Goal: Information Seeking & Learning: Check status

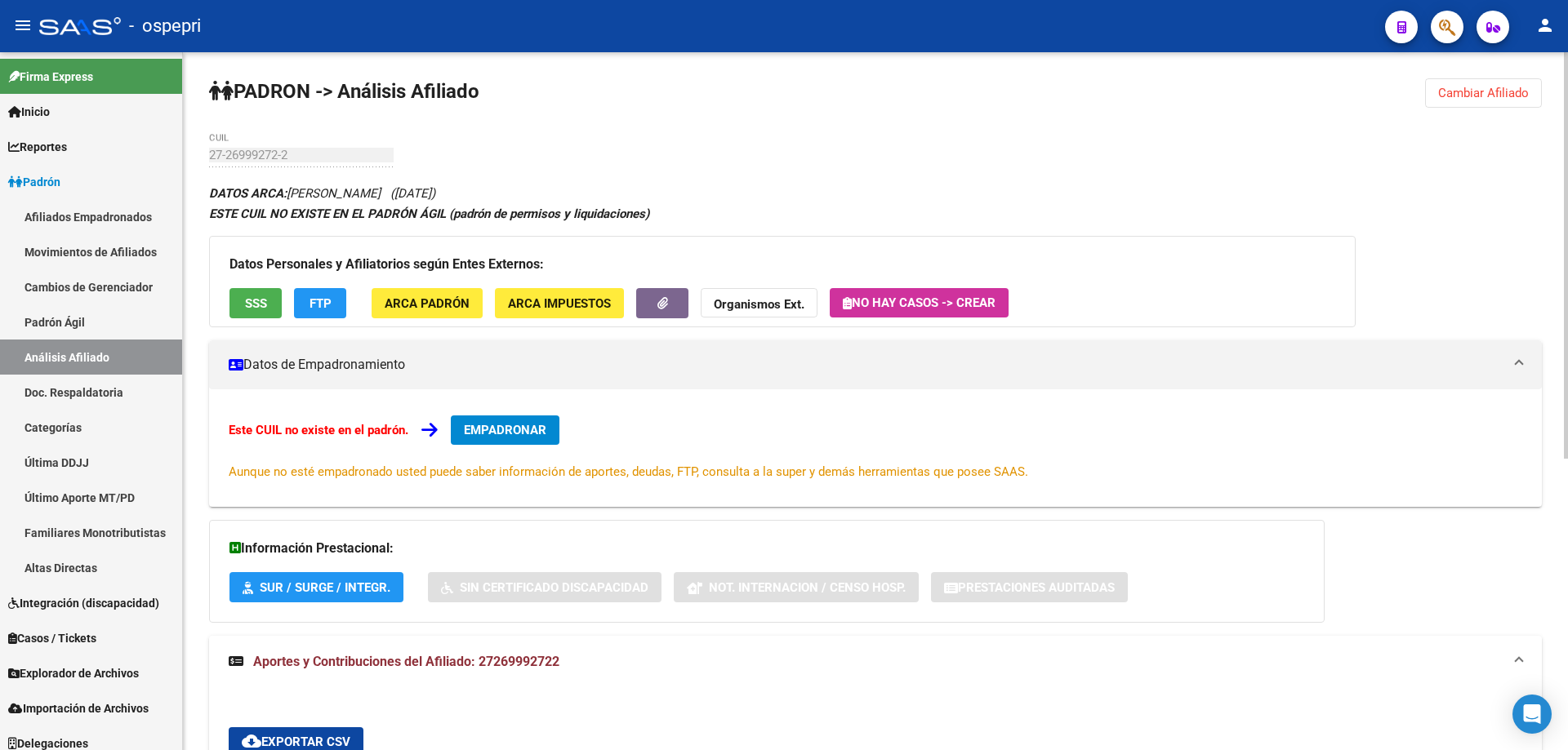
click at [1509, 76] on div "PADRON -> Análisis Afiliado Cambiar Afiliado 27-26999272-2 CUIL DATOS ARCA: [PE…" at bounding box center [875, 645] width 1385 height 1185
click at [1502, 85] on span "Cambiar Afiliado" at bounding box center [1483, 93] width 90 height 15
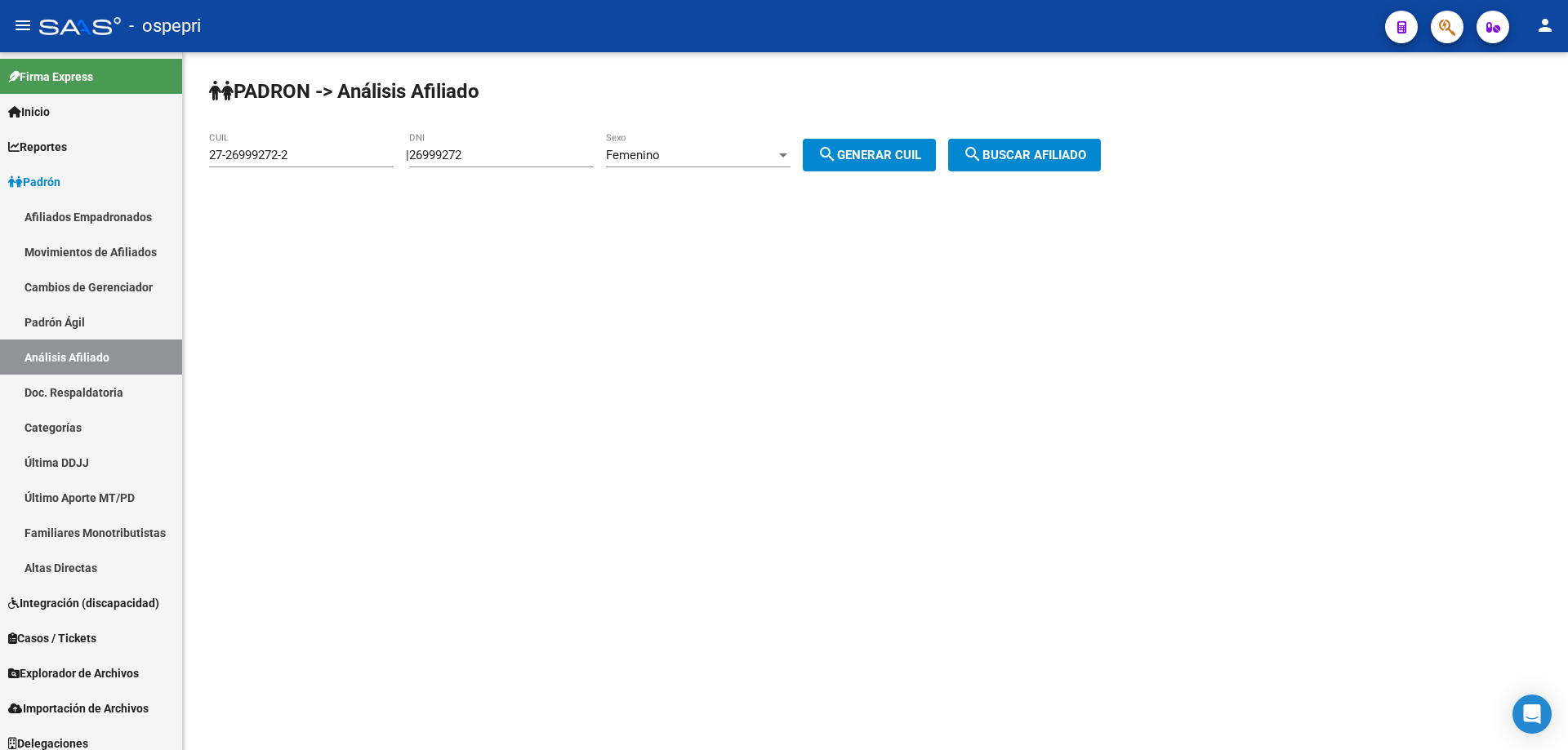
click at [457, 146] on div "26999272 DNI" at bounding box center [501, 149] width 184 height 35
click at [457, 152] on input "26999272" at bounding box center [501, 155] width 184 height 15
type input "35275604"
click at [776, 148] on div "Femenino" at bounding box center [691, 155] width 170 height 15
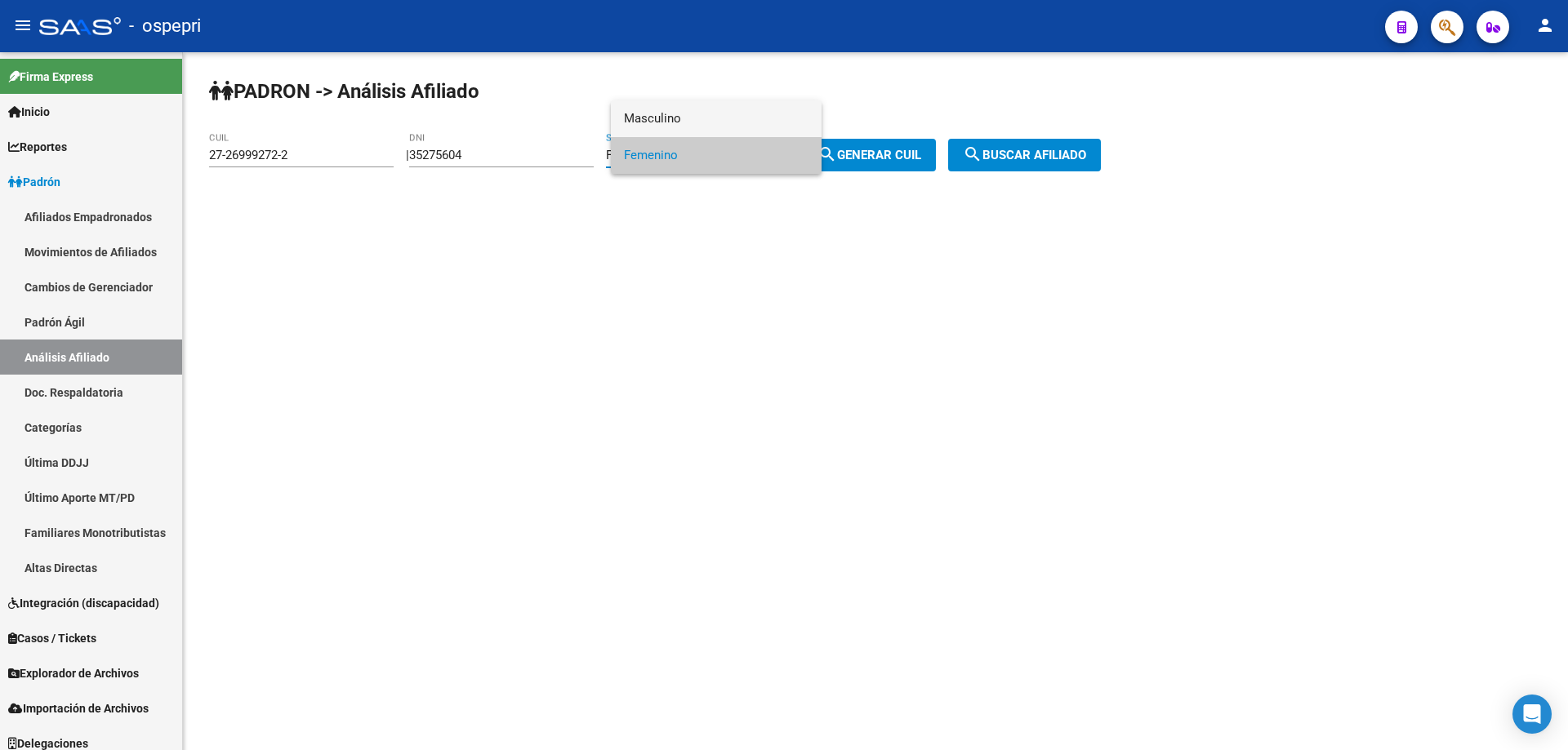
click at [715, 115] on span "Masculino" at bounding box center [716, 119] width 184 height 37
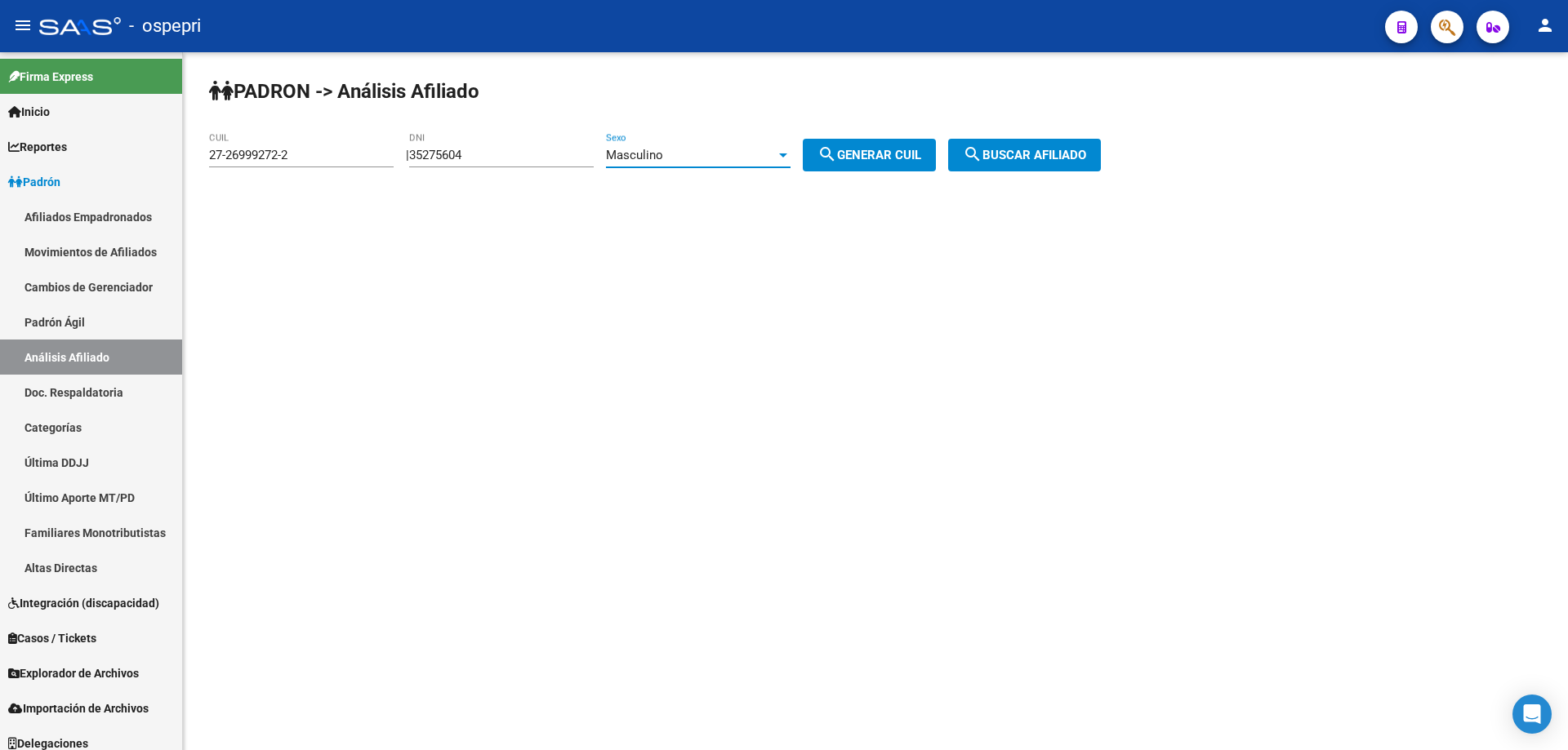
click at [907, 159] on span "search Generar CUIL" at bounding box center [869, 155] width 104 height 15
type input "20-35275604-1"
click at [1034, 148] on span "search Buscar afiliado" at bounding box center [1024, 155] width 124 height 15
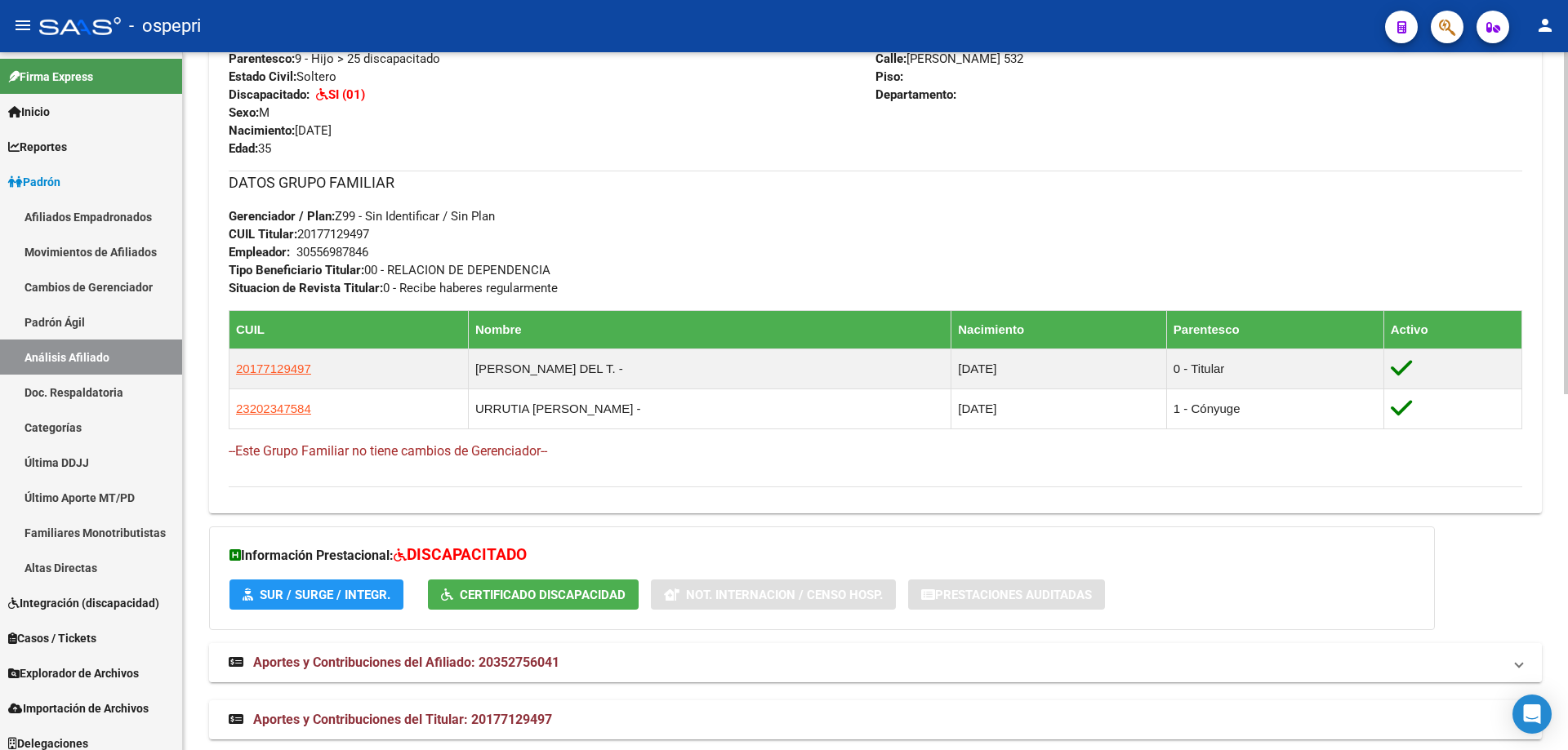
scroll to position [725, 0]
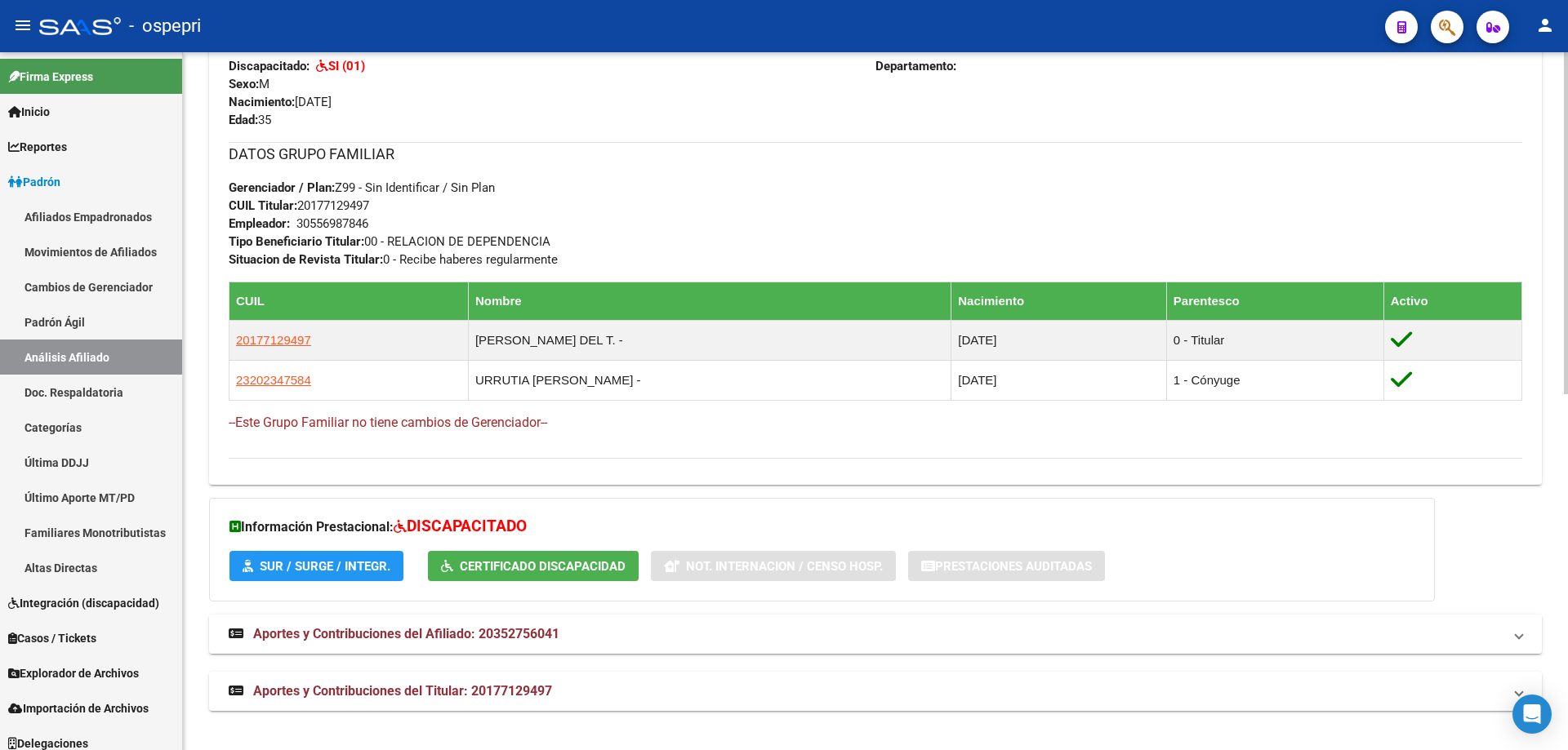
click at [457, 630] on span "Aportes y Contribuciones del Afiliado: 20352756041" at bounding box center [406, 634] width 306 height 16
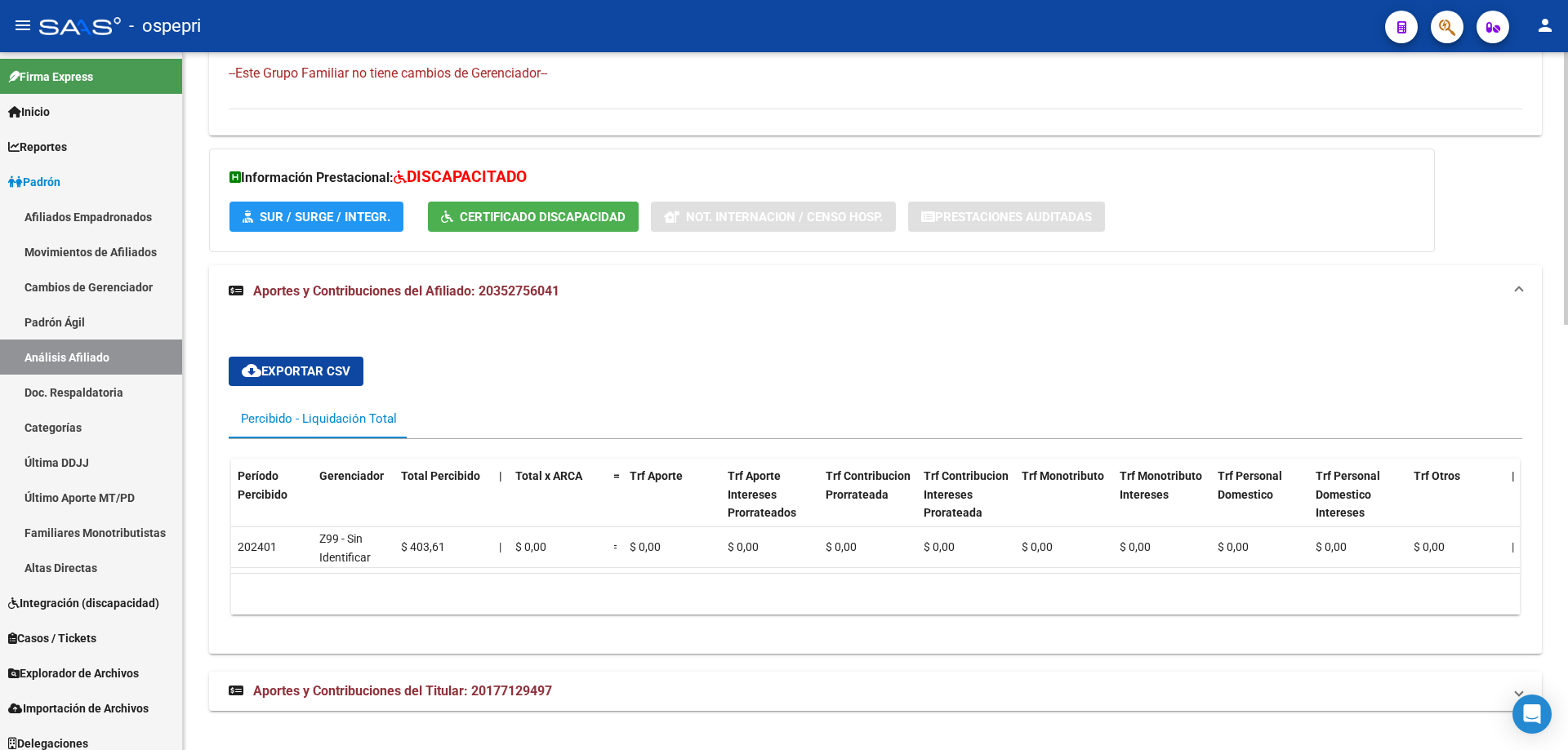
scroll to position [1086, 0]
click at [519, 694] on span "Aportes y Contribuciones del Titular: 20177129497" at bounding box center [403, 690] width 299 height 16
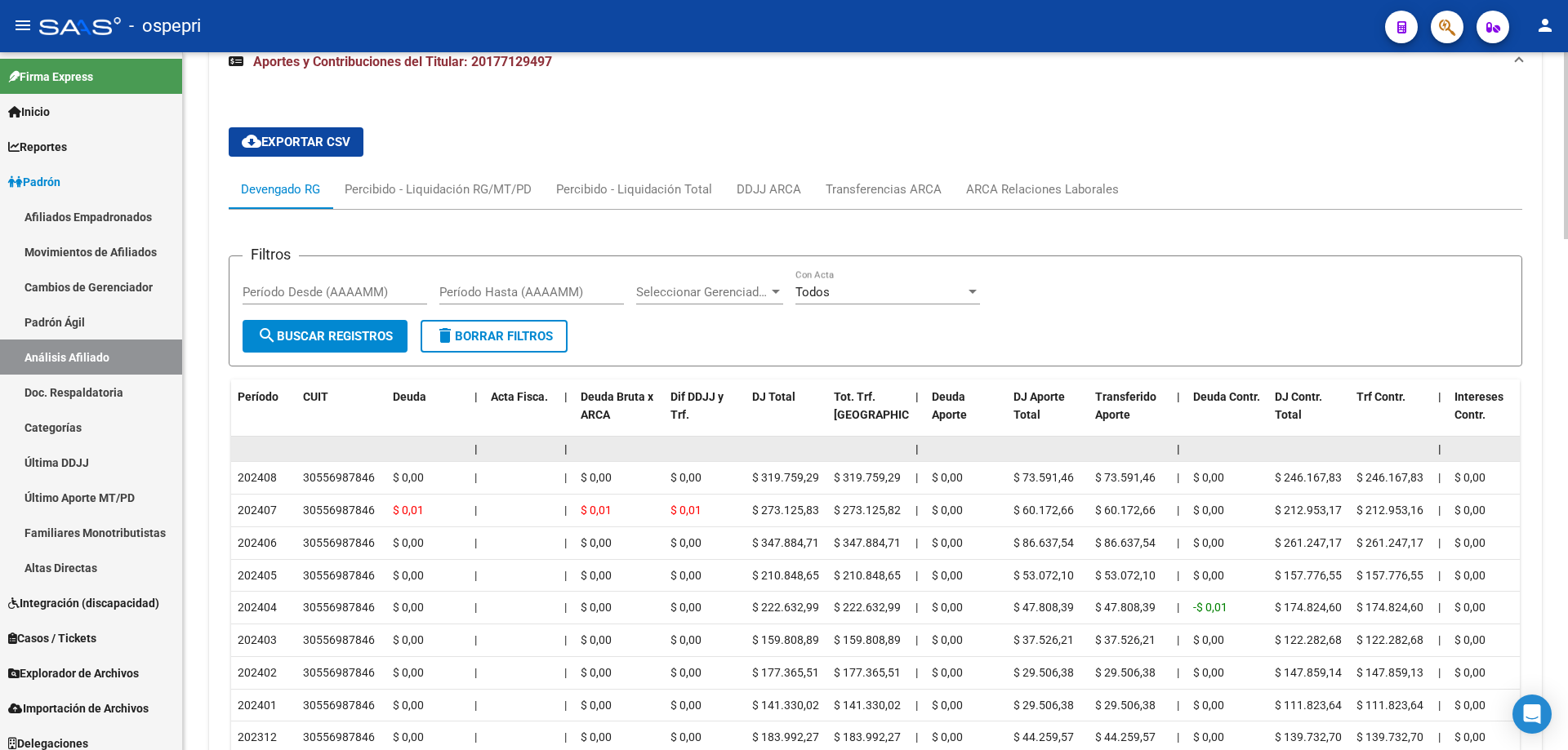
scroll to position [1725, 0]
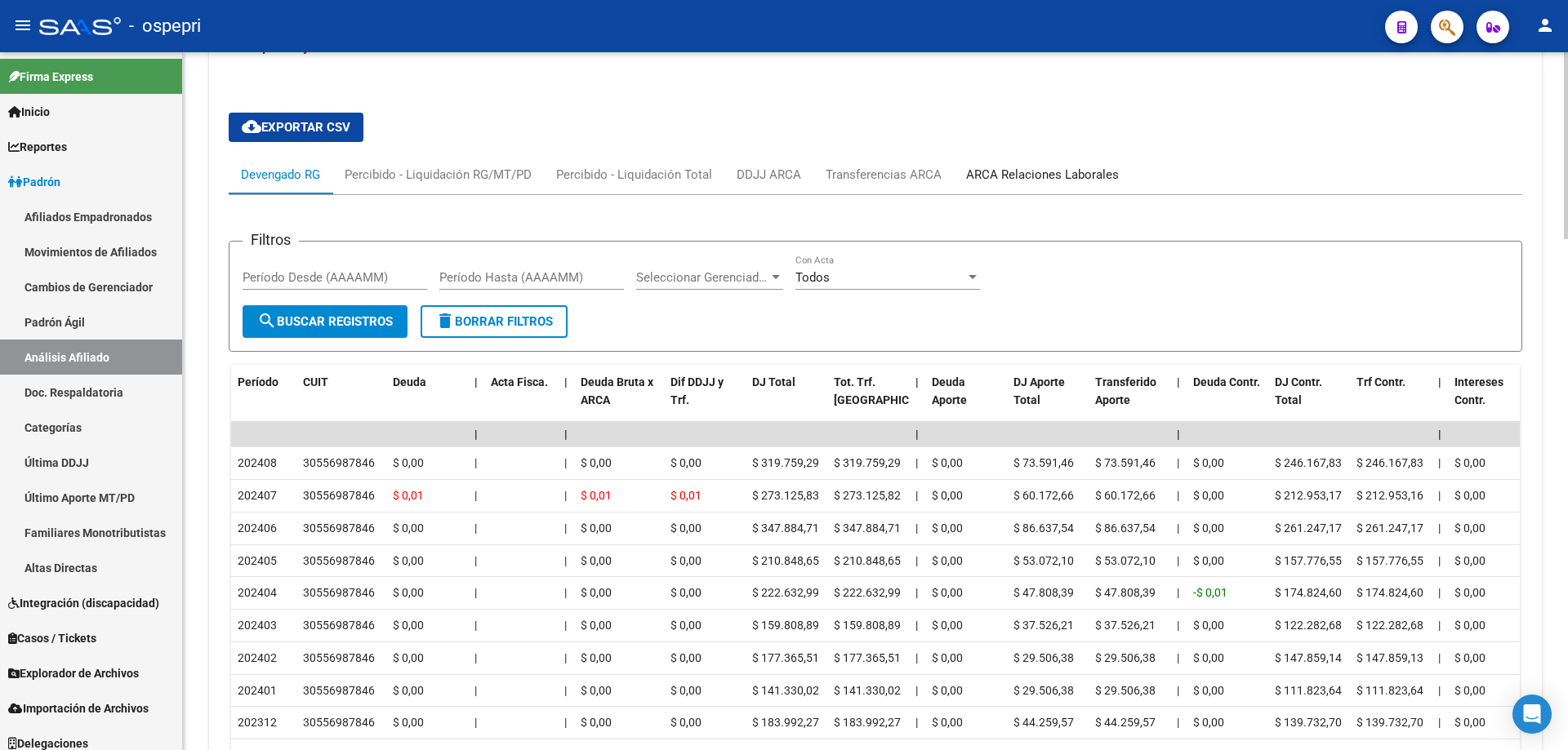
click at [1071, 171] on div "ARCA Relaciones Laborales" at bounding box center [1042, 174] width 177 height 39
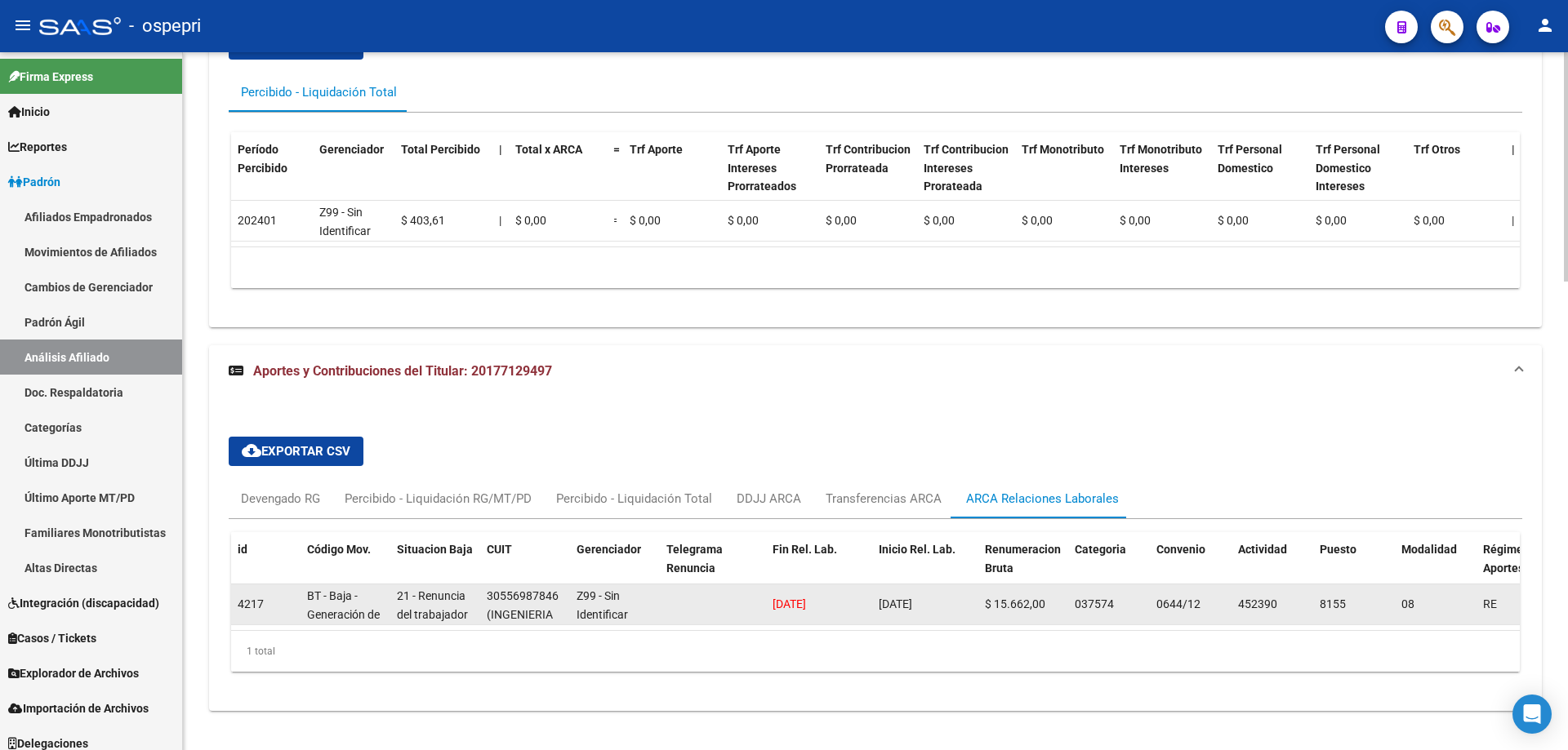
scroll to position [77, 0]
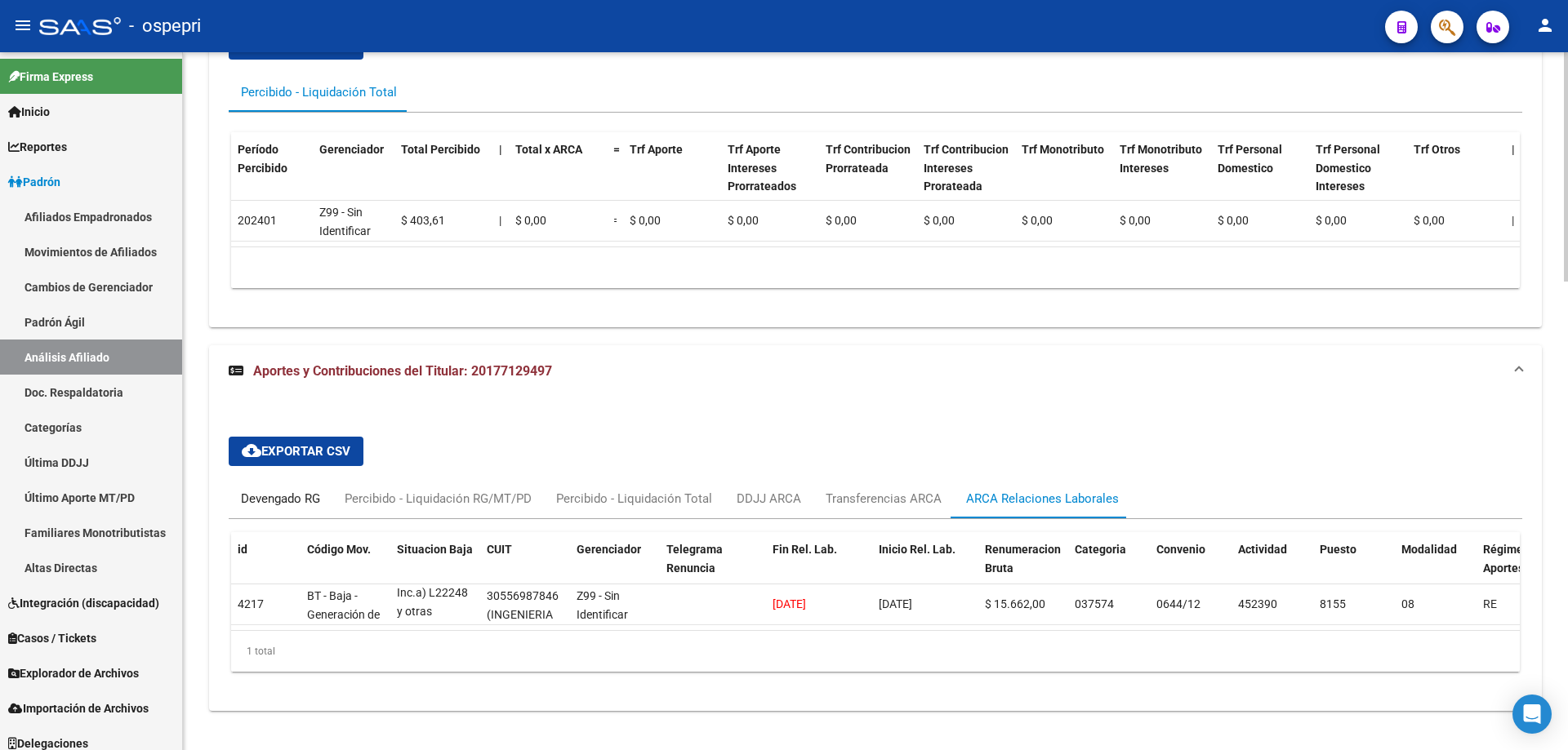
click at [300, 489] on div "Devengado RG" at bounding box center [280, 499] width 79 height 18
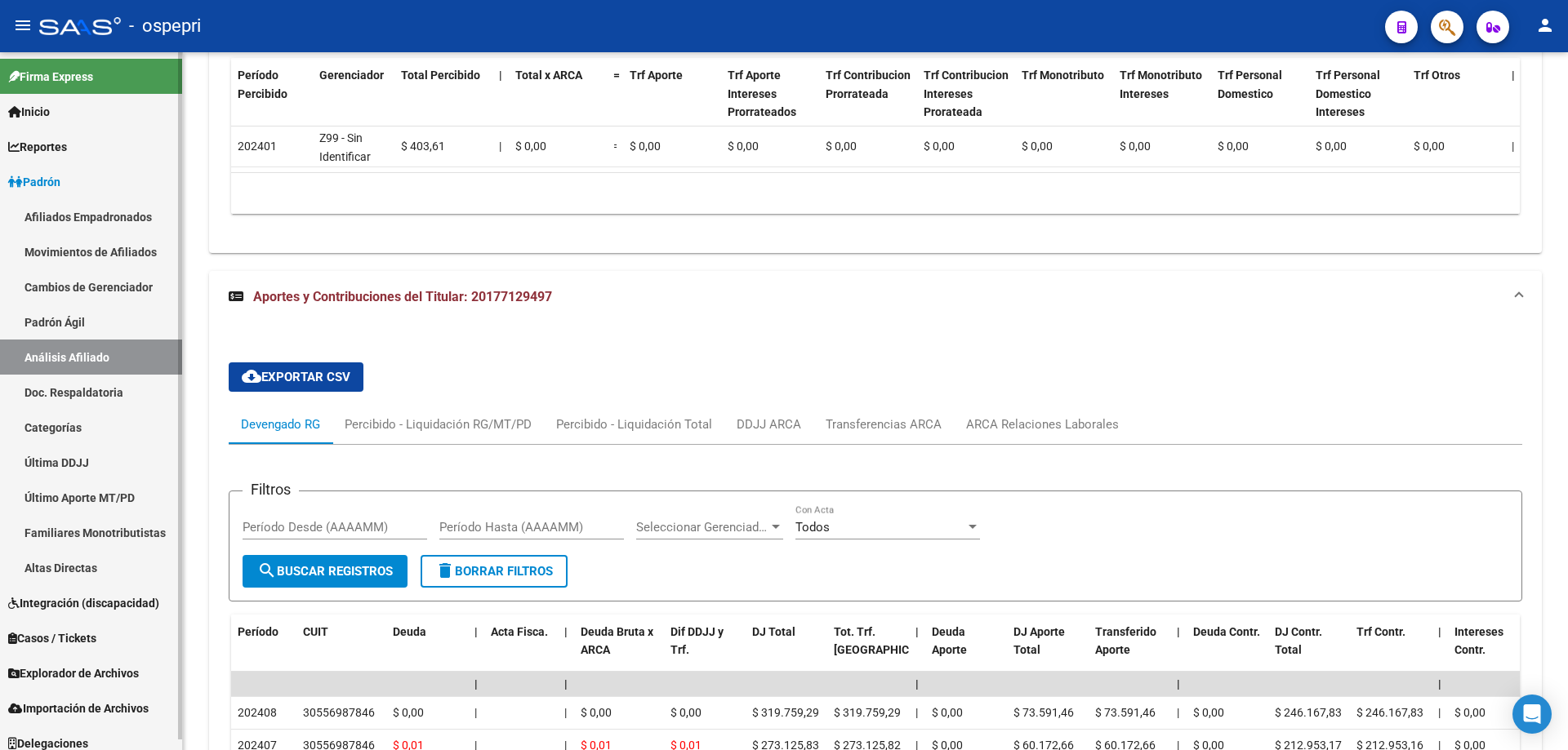
scroll to position [1451, 0]
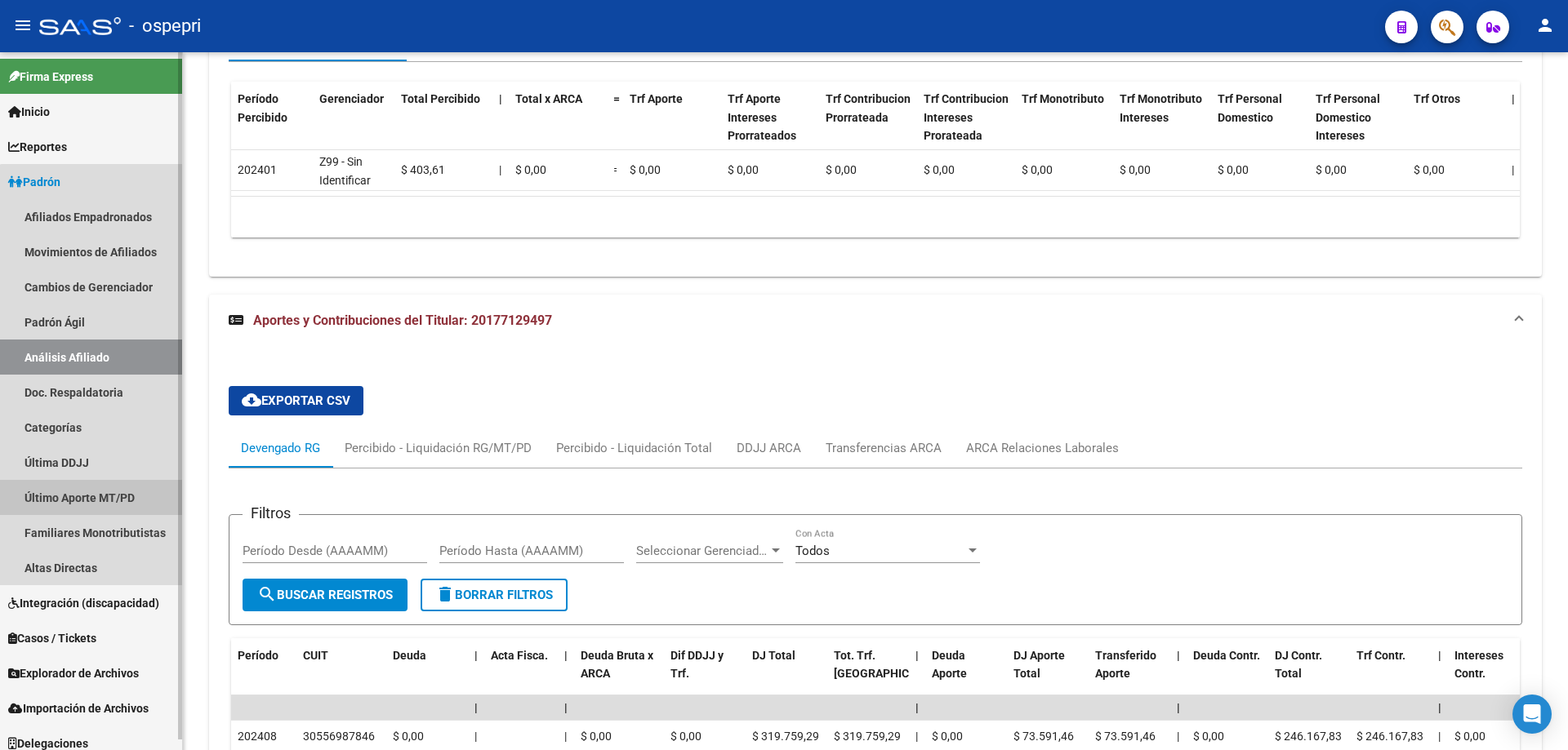
click at [125, 497] on link "Último Aporte MT/PD" at bounding box center [90, 497] width 182 height 35
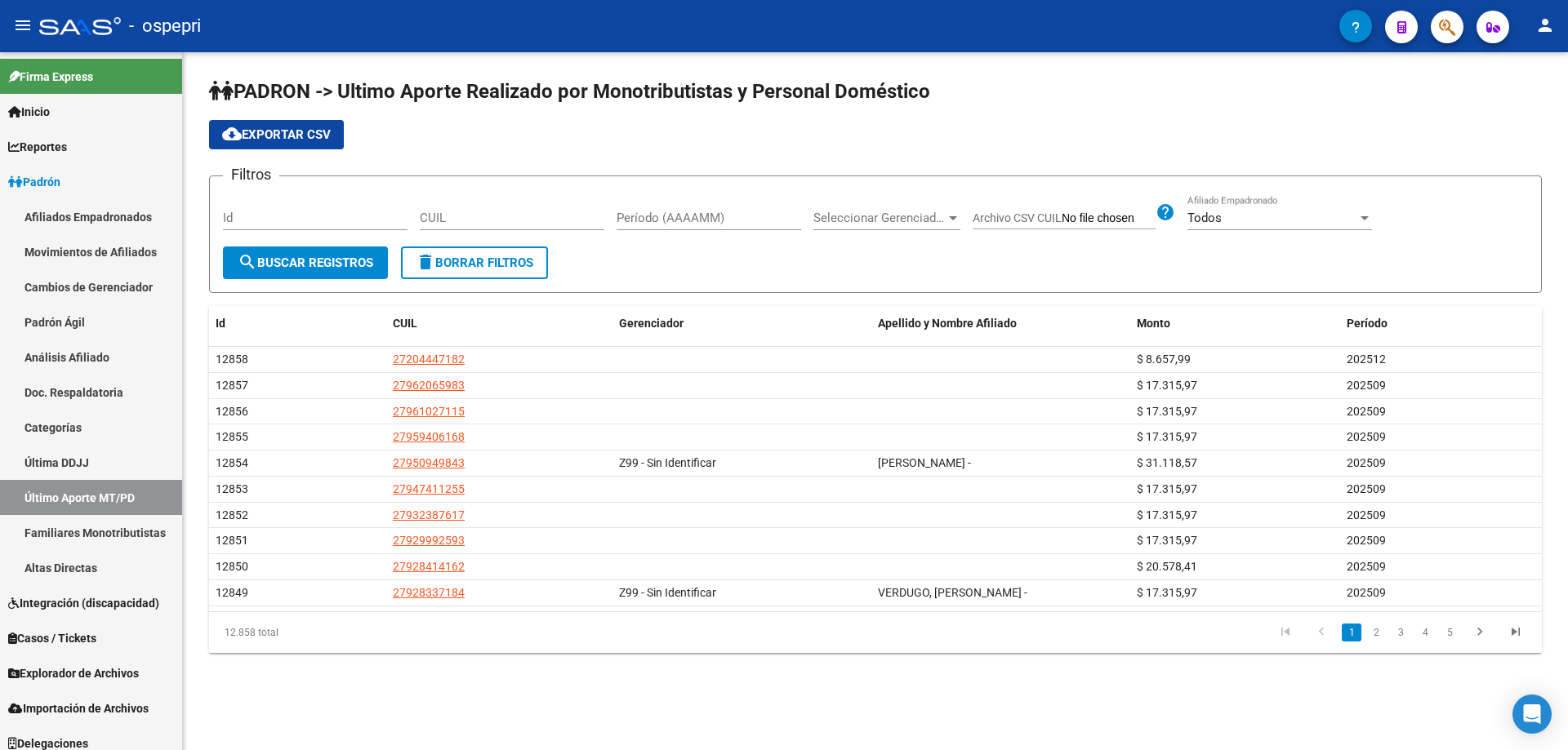
click at [904, 124] on div "cloud_download Exportar CSV" at bounding box center [876, 134] width 1333 height 29
click at [120, 211] on link "Afiliados Empadronados" at bounding box center [90, 217] width 182 height 35
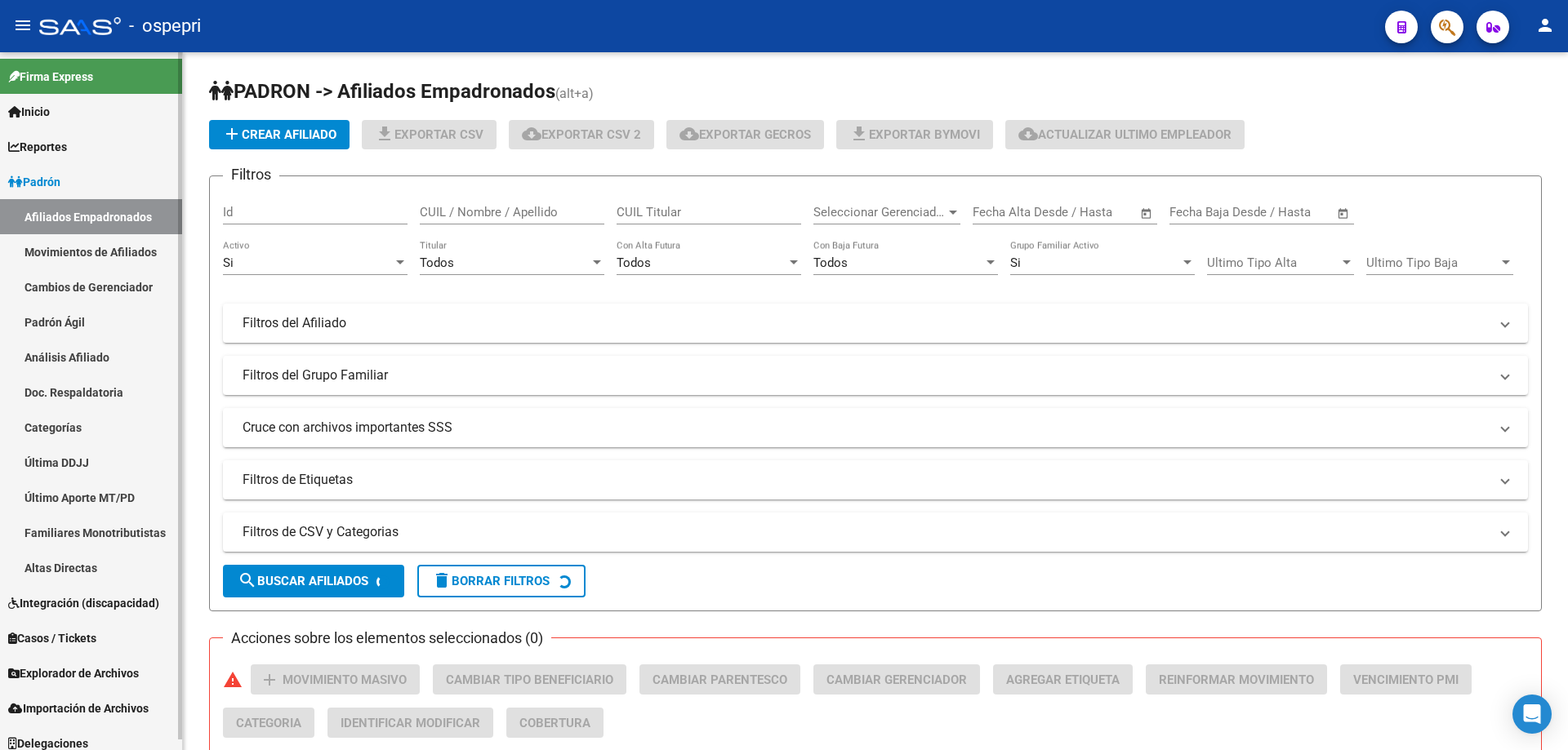
click at [75, 322] on link "Padrón Ágil" at bounding box center [90, 322] width 182 height 35
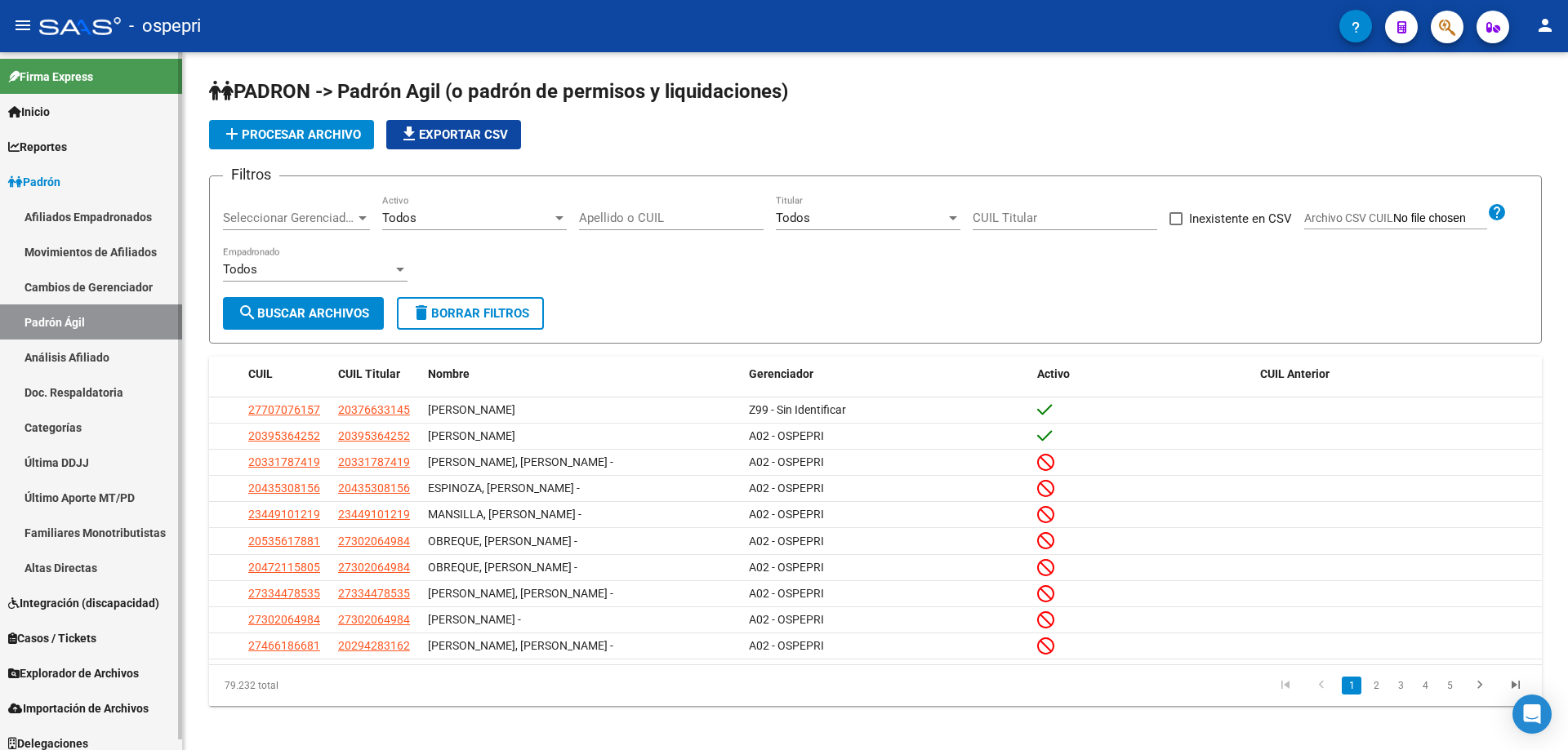
click at [81, 358] on link "Análisis Afiliado" at bounding box center [90, 357] width 182 height 35
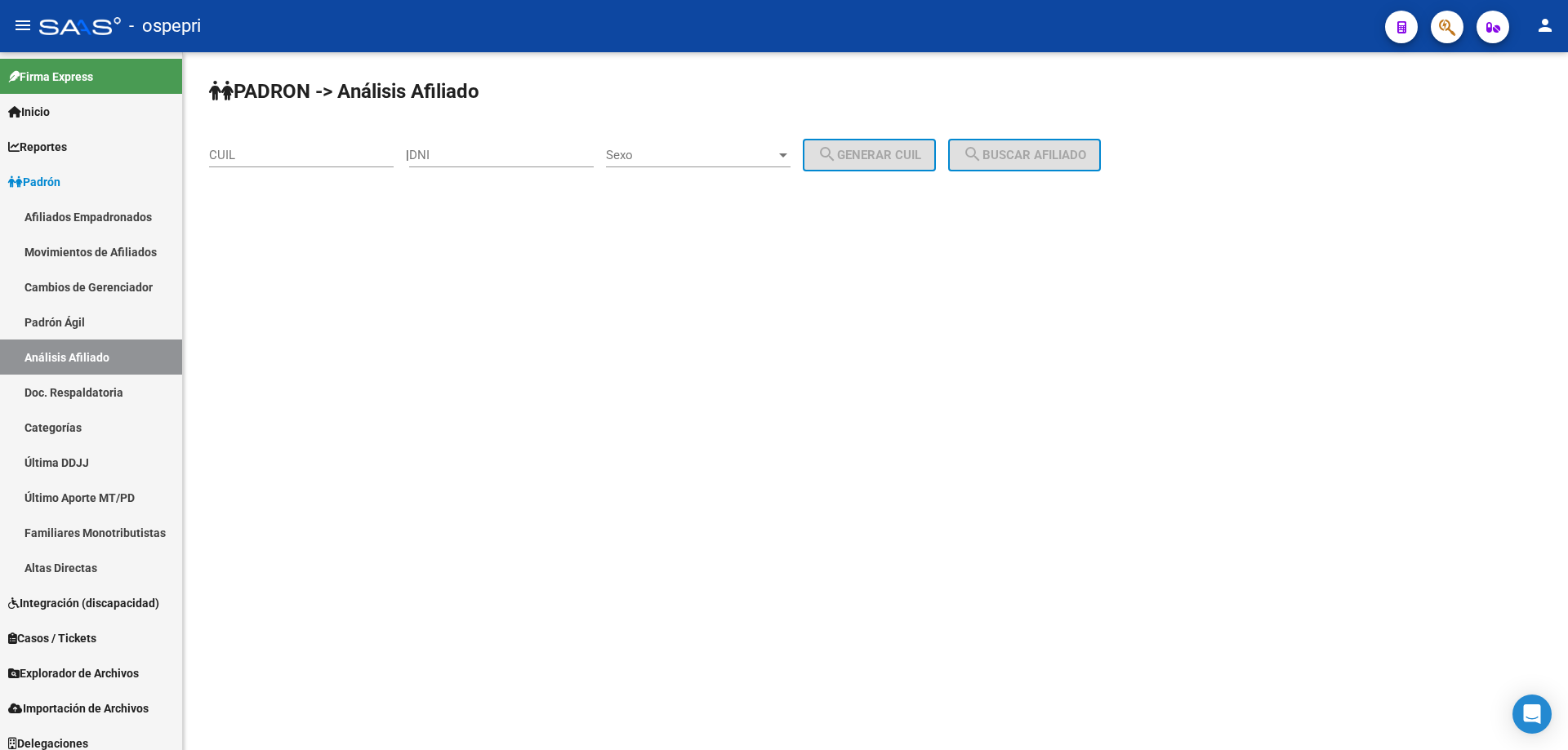
click at [482, 153] on input "DNI" at bounding box center [501, 155] width 184 height 15
